Goal: Obtain resource: Obtain resource

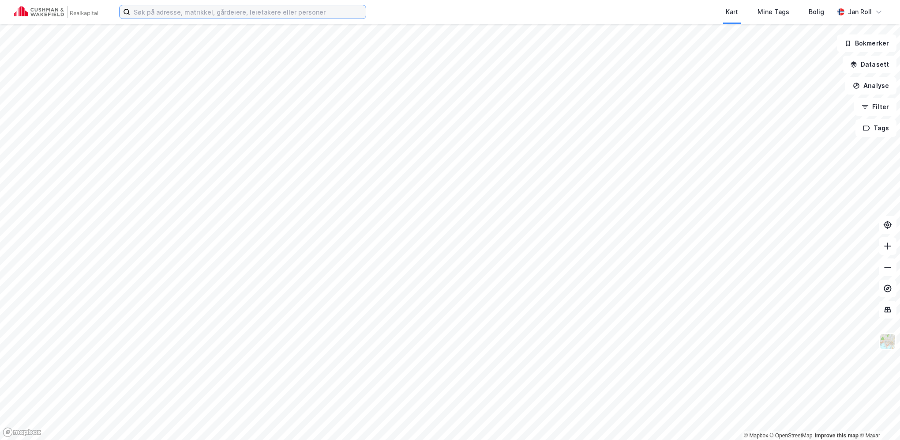
click at [260, 14] on input at bounding box center [248, 11] width 236 height 13
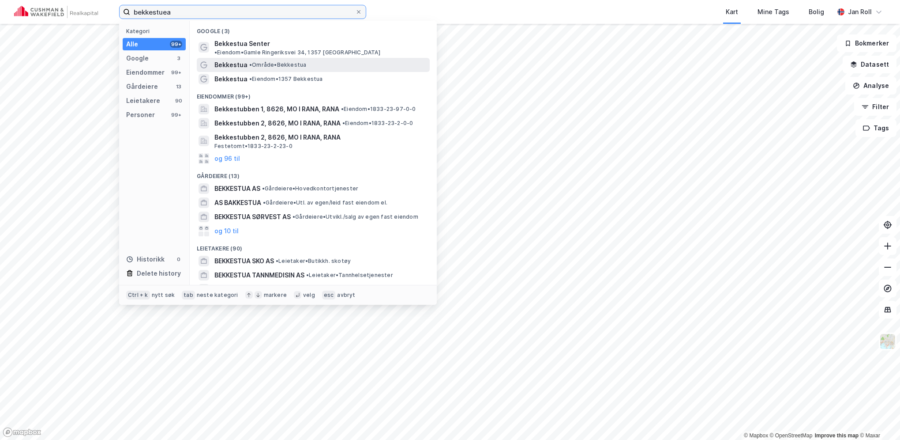
type input "bekkestuea"
click at [272, 61] on span "• Område • Bekkestua" at bounding box center [277, 64] width 57 height 7
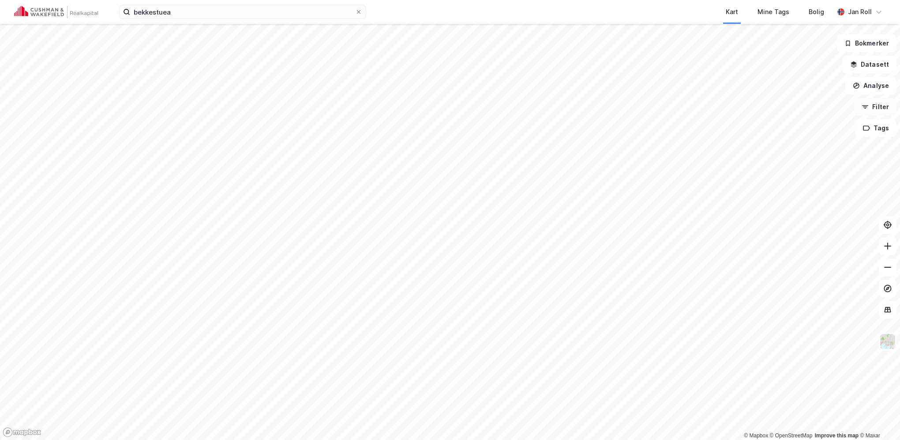
click at [869, 105] on icon "button" at bounding box center [865, 106] width 7 height 7
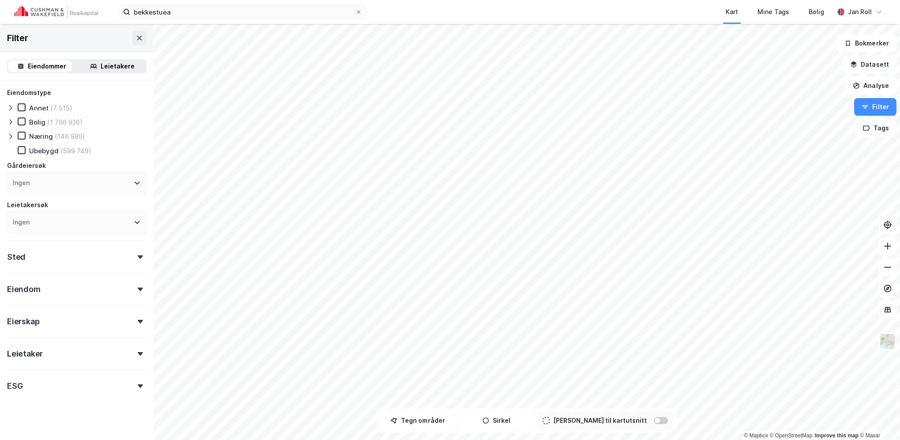
click at [101, 65] on div "Leietakere" at bounding box center [118, 66] width 34 height 11
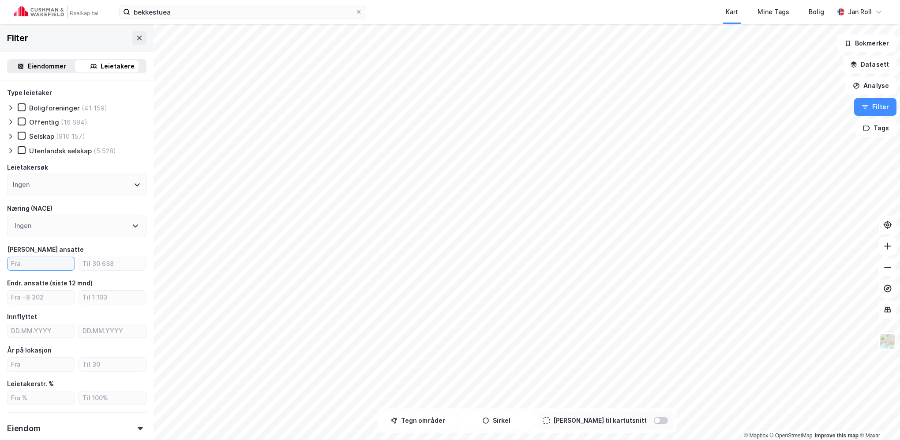
click at [38, 264] on input "number" at bounding box center [41, 263] width 67 height 13
click at [45, 262] on input "number" at bounding box center [41, 263] width 67 height 13
type input "20"
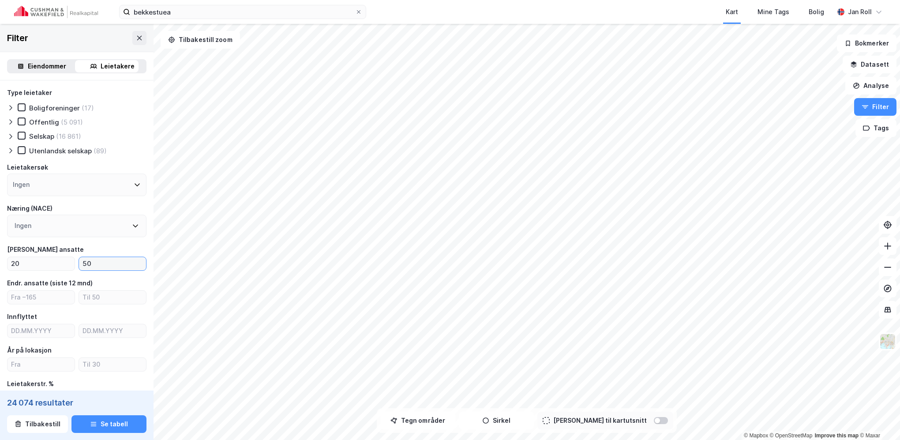
type input "50"
click at [434, 421] on button "Tegn områder" at bounding box center [417, 420] width 75 height 18
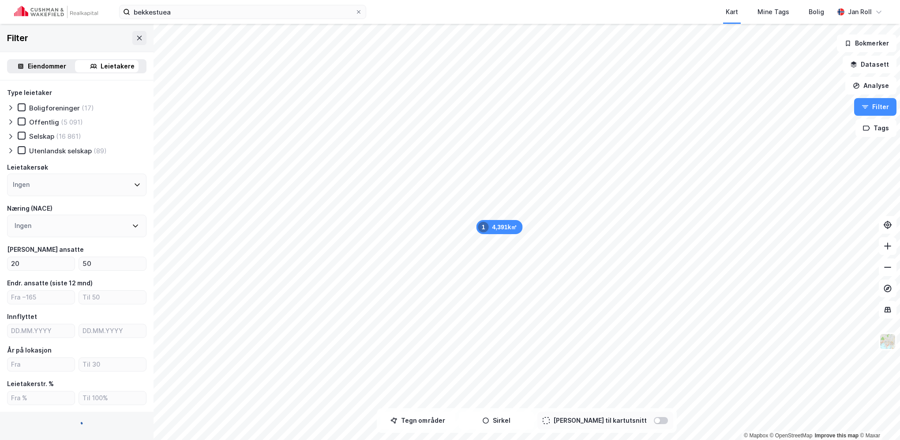
scroll to position [262, 0]
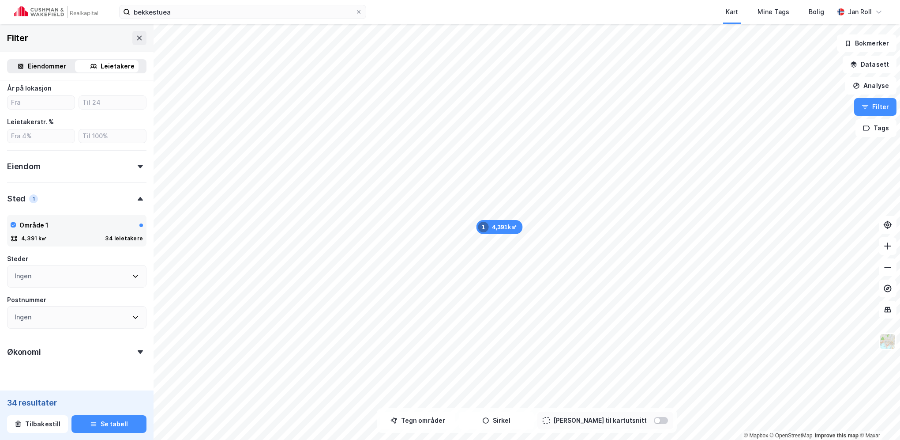
click at [123, 67] on div "Leietakere" at bounding box center [118, 66] width 34 height 11
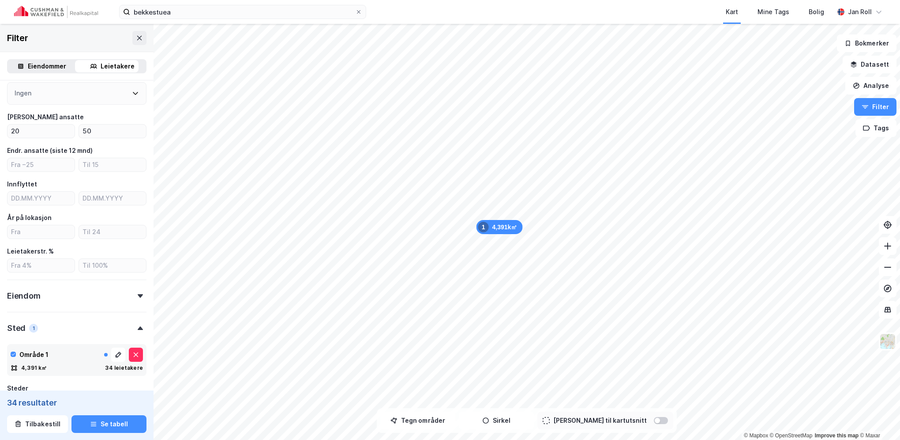
scroll to position [41, 0]
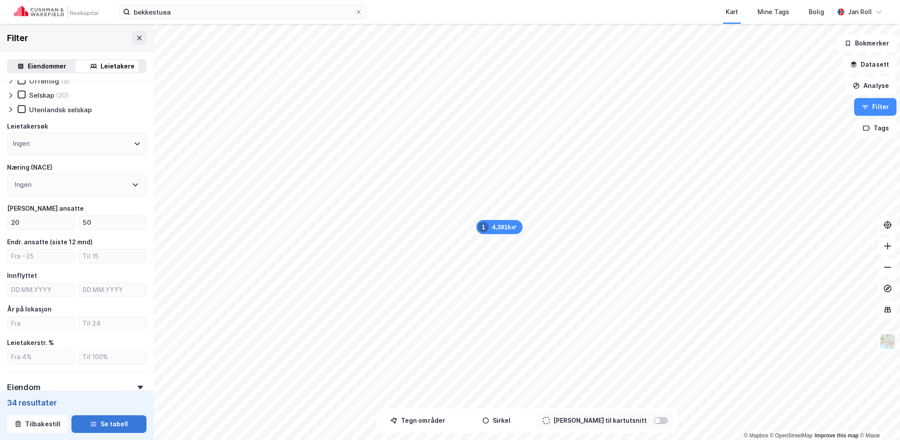
click at [106, 422] on button "Se tabell" at bounding box center [108, 424] width 75 height 18
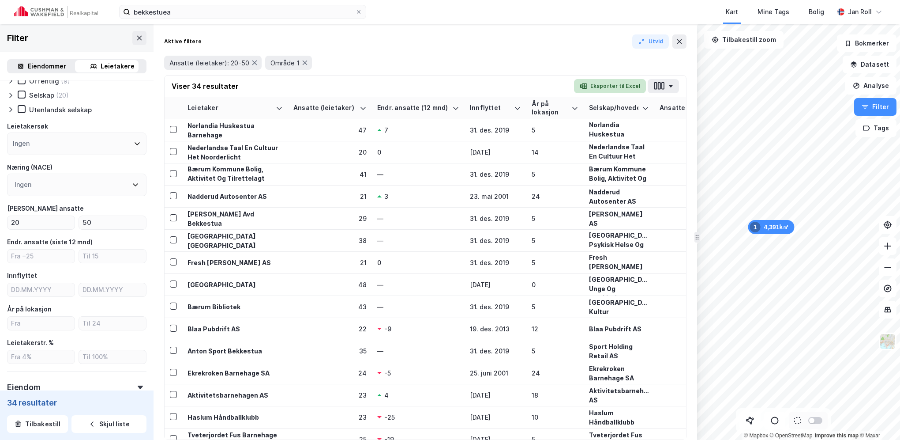
click at [611, 85] on button "Eksporter til Excel" at bounding box center [610, 86] width 72 height 14
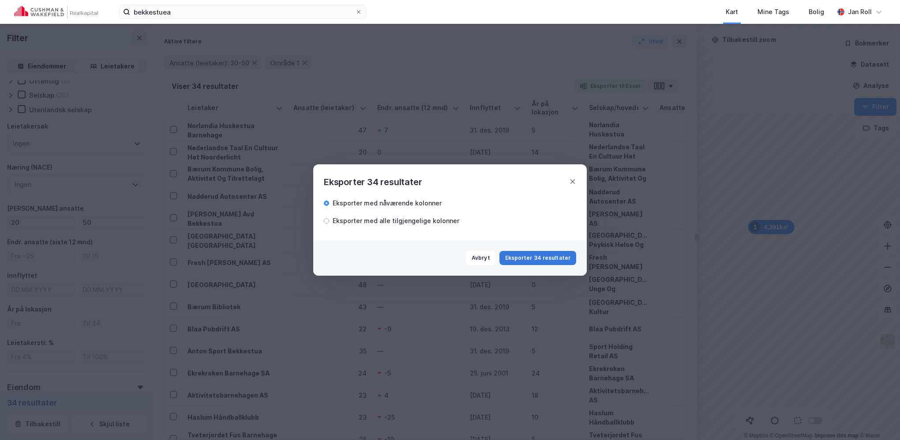
click at [551, 252] on button "Eksporter 34 resultater" at bounding box center [538, 258] width 77 height 14
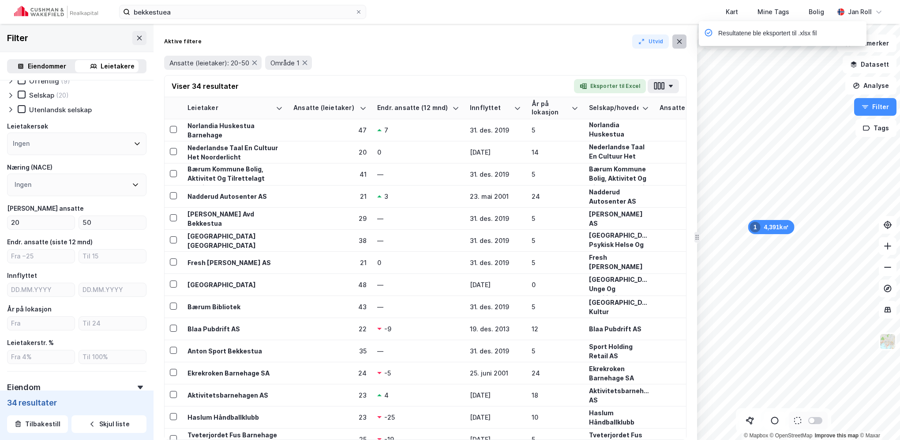
click at [681, 40] on icon at bounding box center [679, 41] width 5 height 4
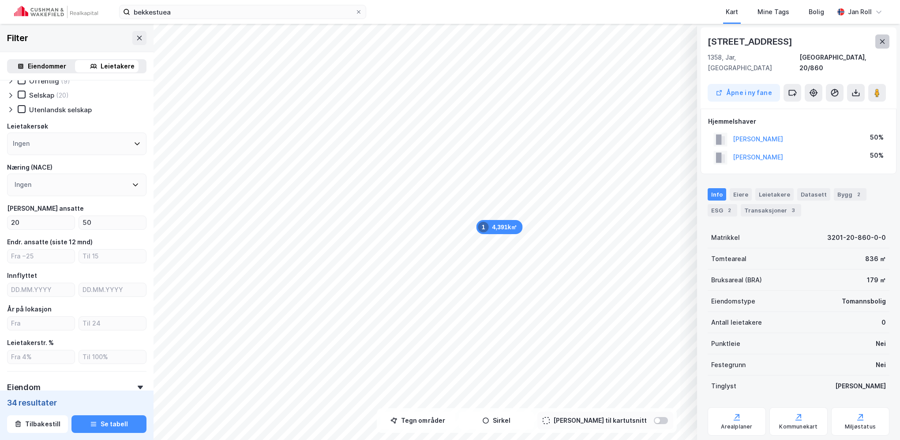
click at [883, 41] on icon at bounding box center [882, 41] width 7 height 7
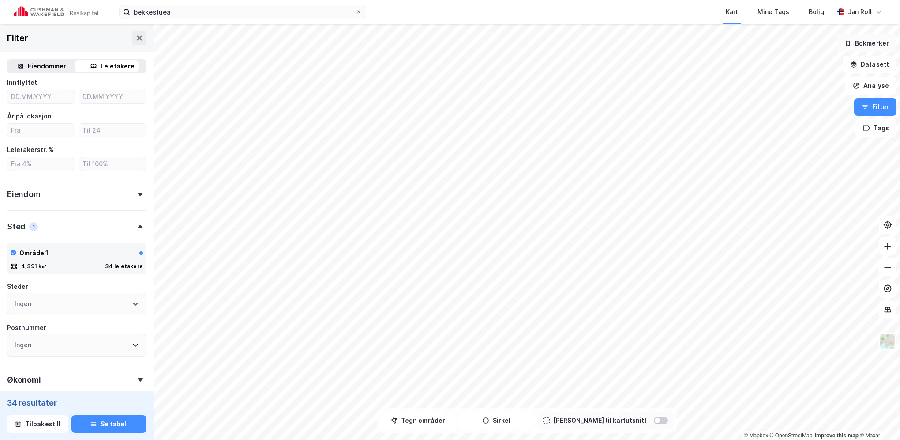
scroll to position [283, 0]
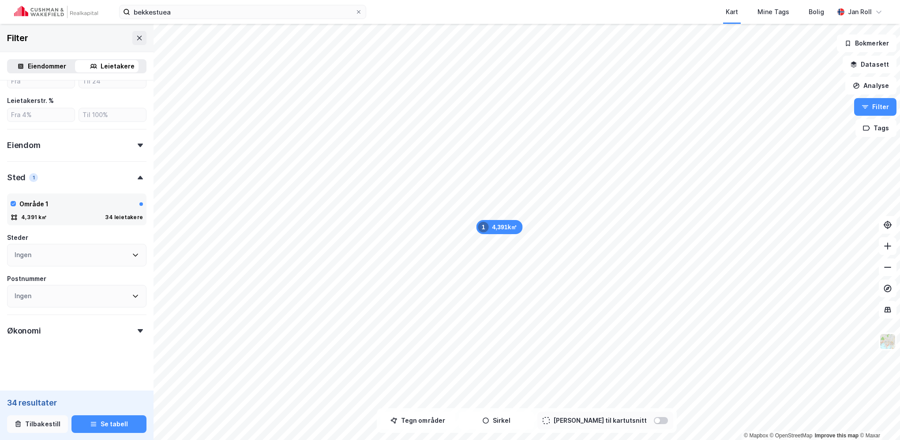
click at [49, 423] on button "Tilbakestill" at bounding box center [37, 424] width 61 height 18
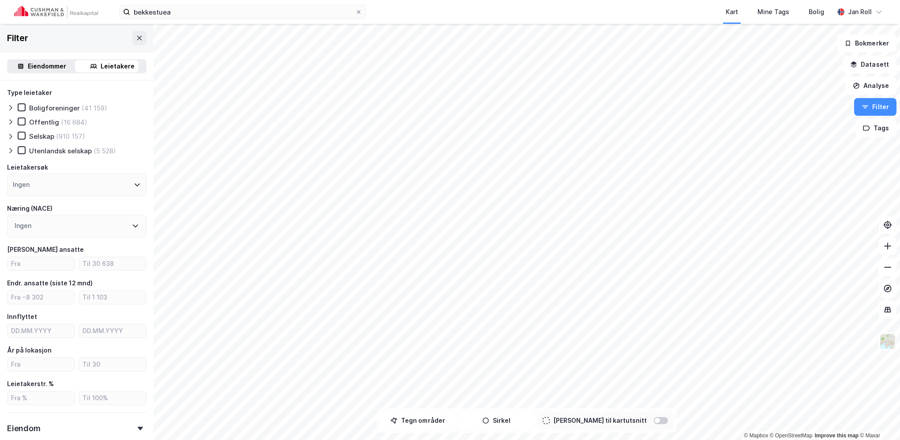
click at [105, 61] on div "Leietakere" at bounding box center [118, 66] width 34 height 11
click at [35, 259] on input "number" at bounding box center [41, 263] width 67 height 13
type input "20"
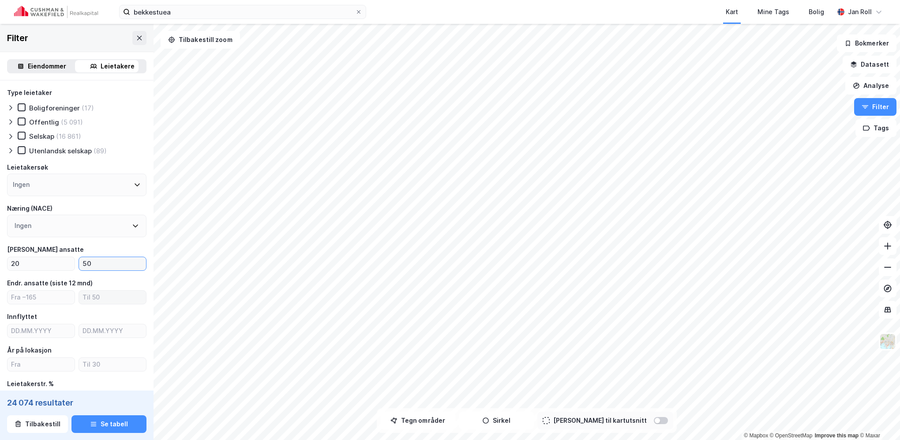
type input "50"
click at [422, 423] on button "Tegn områder" at bounding box center [417, 420] width 75 height 18
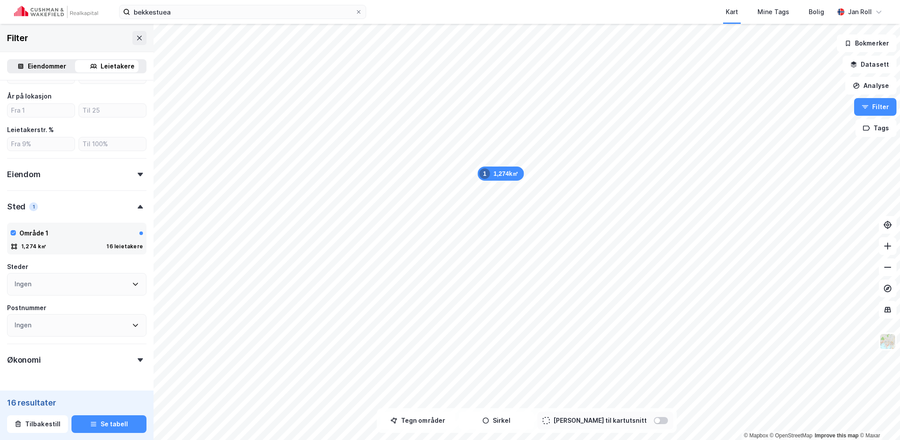
scroll to position [262, 0]
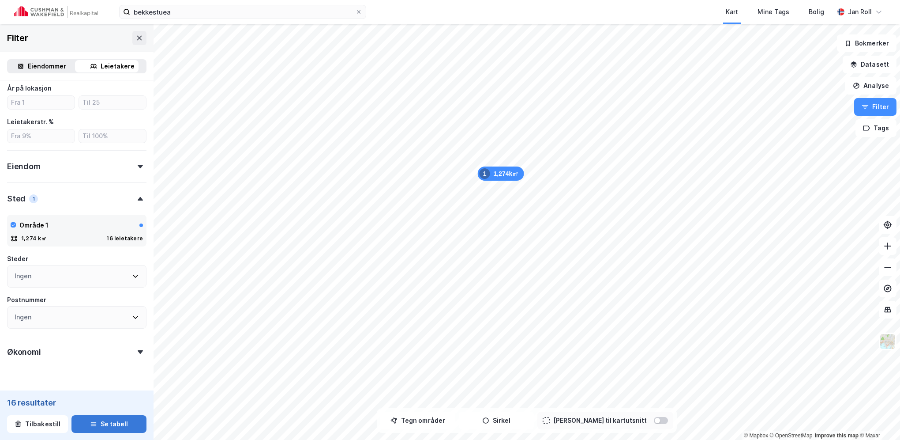
click at [113, 424] on button "Se tabell" at bounding box center [108, 424] width 75 height 18
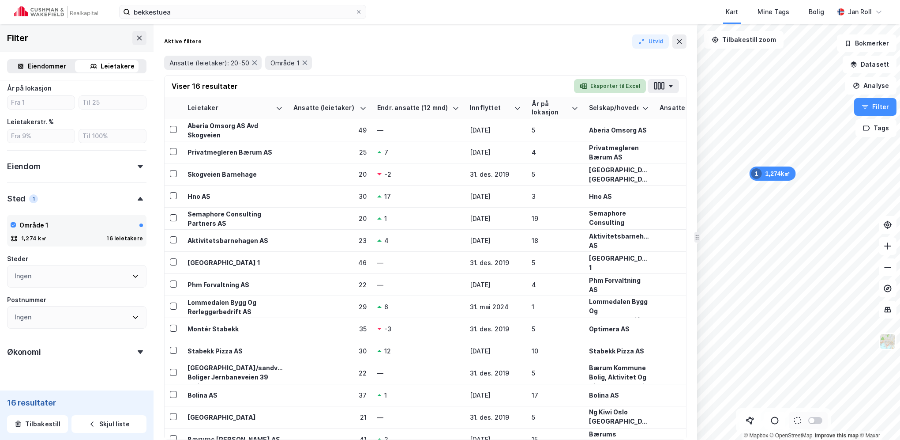
click at [609, 86] on button "Eksporter til Excel" at bounding box center [610, 86] width 72 height 14
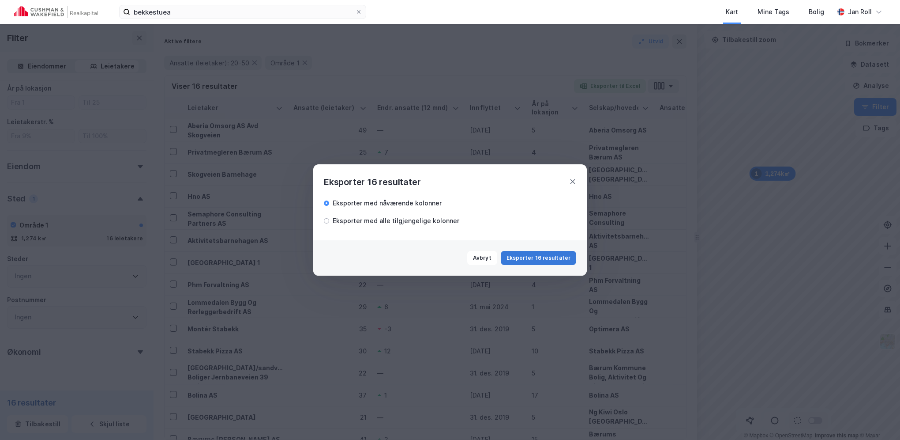
click at [562, 257] on button "Eksporter 16 resultater" at bounding box center [538, 258] width 75 height 14
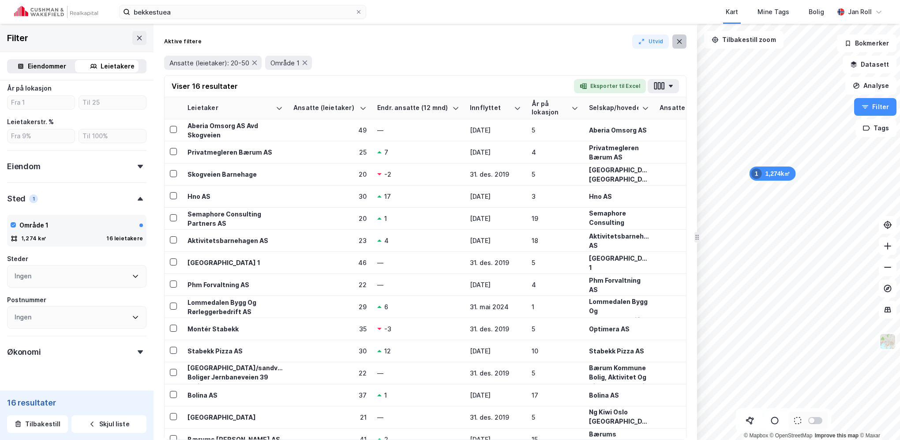
click at [683, 44] on button at bounding box center [680, 41] width 14 height 14
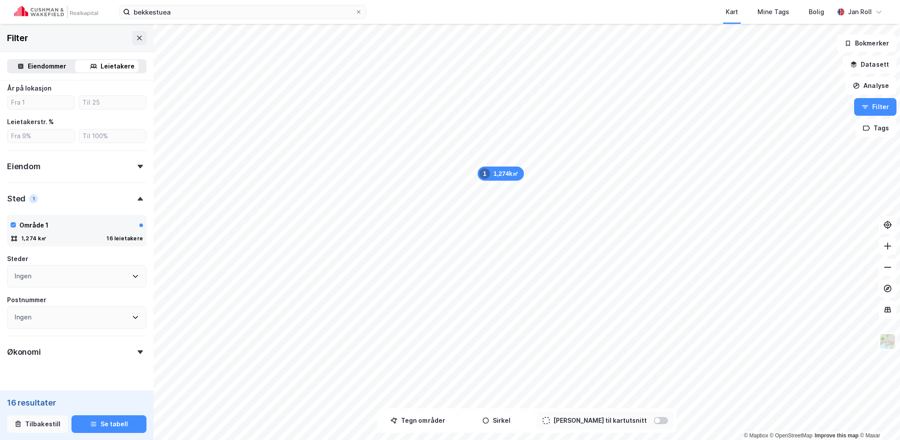
click at [56, 421] on button "Tilbakestill" at bounding box center [37, 424] width 61 height 18
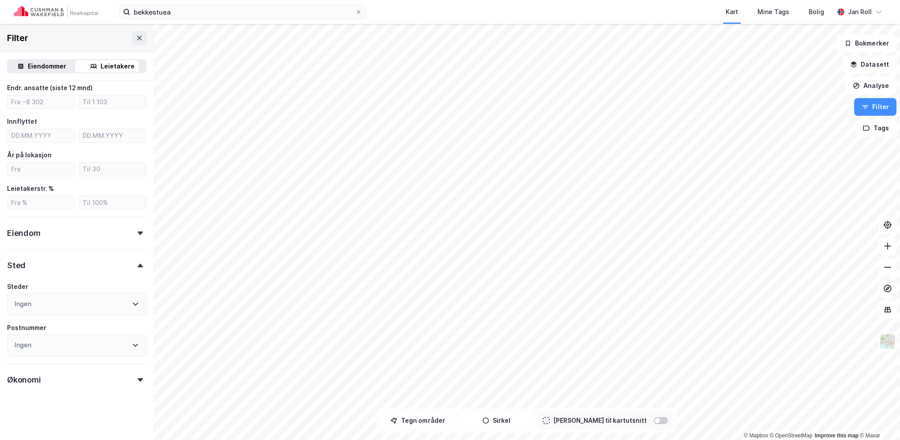
scroll to position [195, 0]
click at [185, 11] on input "bekkestuea" at bounding box center [242, 11] width 225 height 13
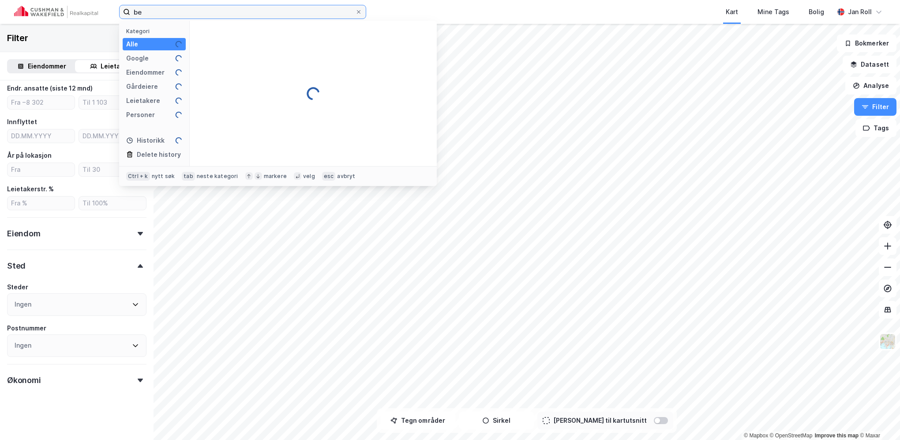
type input "b"
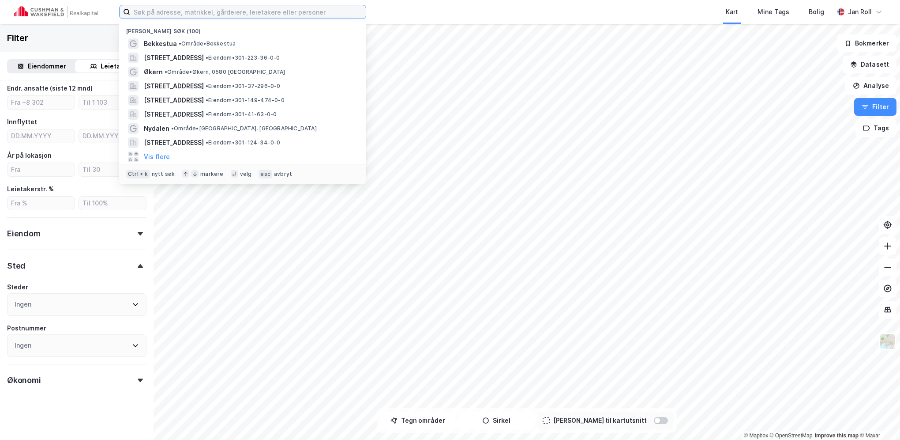
paste input "[STREET_ADDRESS]"
type input "[STREET_ADDRESS]"
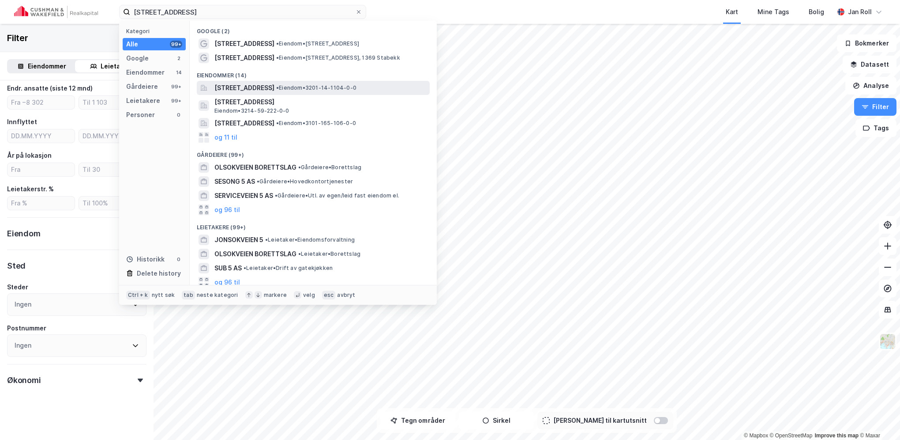
click at [274, 88] on span "[STREET_ADDRESS]" at bounding box center [244, 88] width 60 height 11
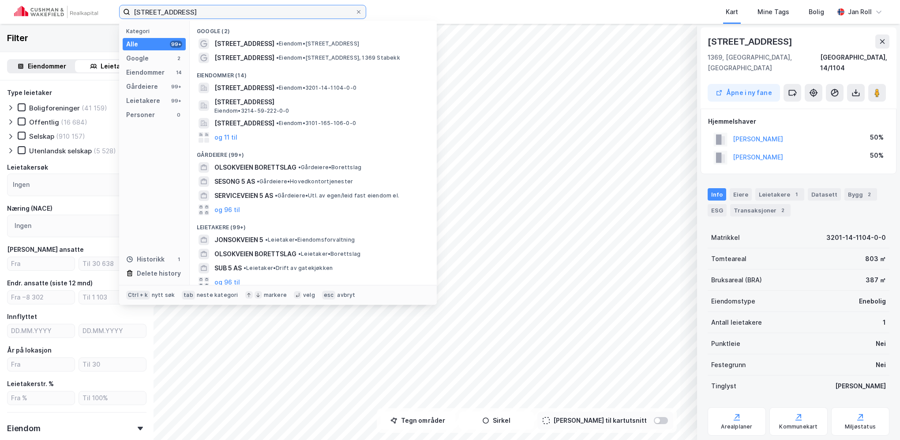
click at [198, 12] on input "[STREET_ADDRESS]" at bounding box center [242, 11] width 225 height 13
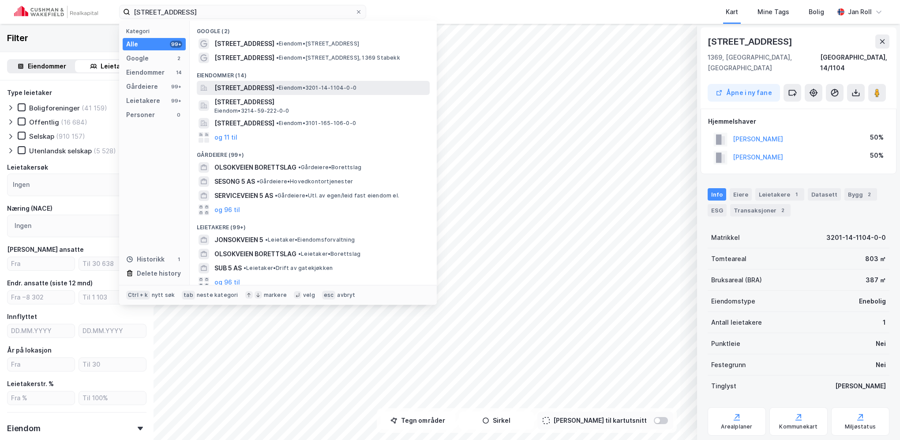
click at [255, 86] on span "[STREET_ADDRESS]" at bounding box center [244, 88] width 60 height 11
